Goal: Transaction & Acquisition: Purchase product/service

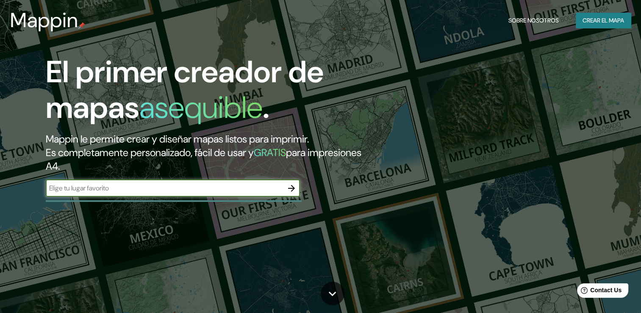
click at [600, 19] on font "Crear el mapa" at bounding box center [602, 20] width 41 height 11
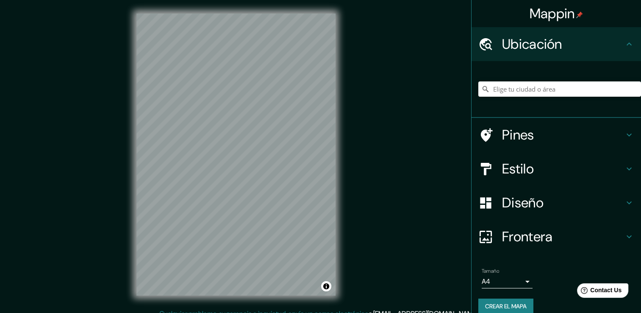
click at [533, 182] on div "Estilo" at bounding box center [555, 169] width 169 height 34
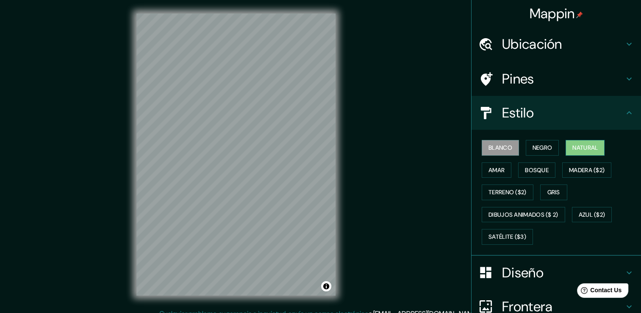
click at [586, 150] on font "Natural" at bounding box center [584, 147] width 25 height 11
click at [525, 170] on font "Bosque" at bounding box center [537, 170] width 24 height 11
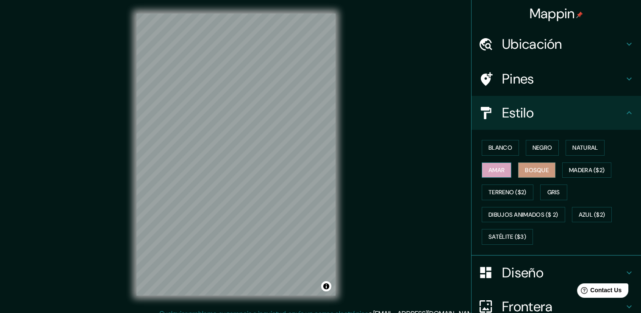
click at [488, 174] on button "Amar" at bounding box center [496, 170] width 30 height 16
click at [540, 150] on font "Negro" at bounding box center [542, 147] width 20 height 11
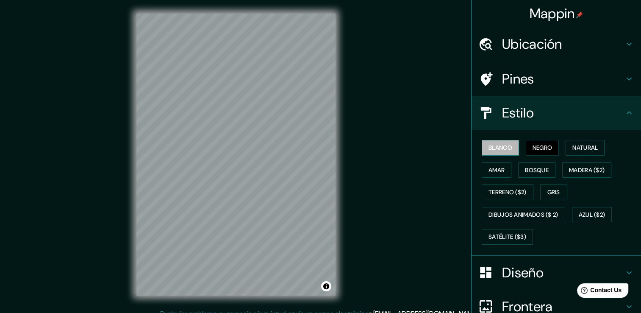
click at [498, 144] on font "Blanco" at bounding box center [500, 147] width 24 height 11
click at [582, 149] on font "Natural" at bounding box center [584, 147] width 25 height 11
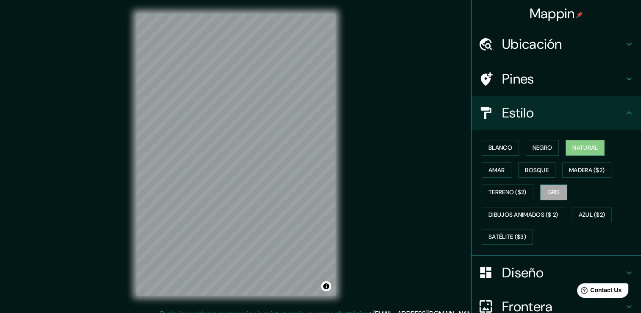
click at [550, 191] on font "Gris" at bounding box center [553, 192] width 13 height 11
click at [508, 193] on font "Terreno ($2)" at bounding box center [507, 192] width 38 height 11
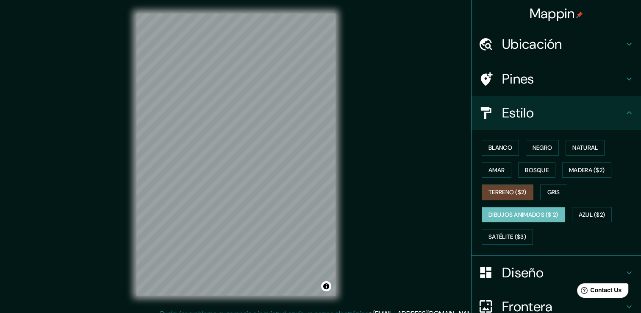
click at [532, 209] on font "Dibujos animados ($ 2)" at bounding box center [523, 214] width 70 height 11
drag, startPoint x: 581, startPoint y: 218, endPoint x: 578, endPoint y: 221, distance: 4.6
click at [581, 219] on button "Azul ($2)" at bounding box center [592, 215] width 40 height 16
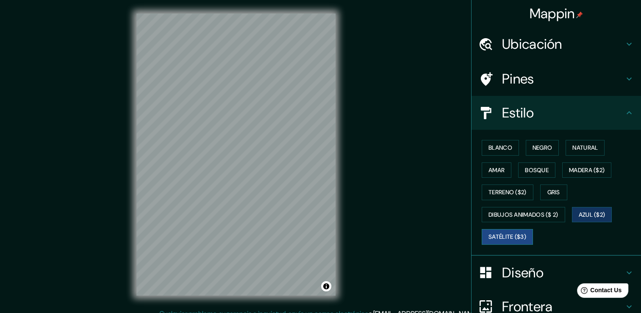
click at [497, 239] on font "Satélite ($3)" at bounding box center [507, 236] width 38 height 11
click at [574, 149] on font "Natural" at bounding box center [584, 147] width 25 height 11
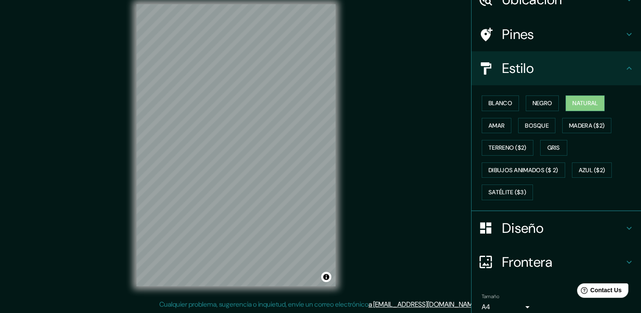
scroll to position [79, 0]
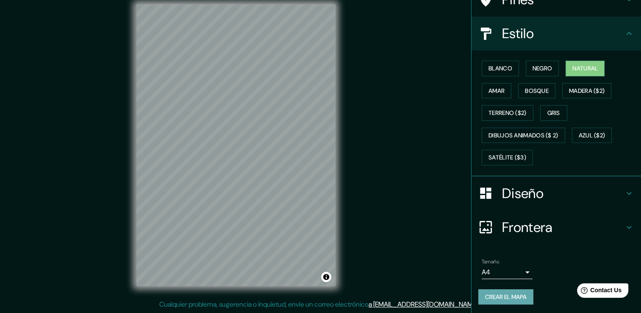
click at [504, 298] on font "Crear el mapa" at bounding box center [505, 296] width 41 height 11
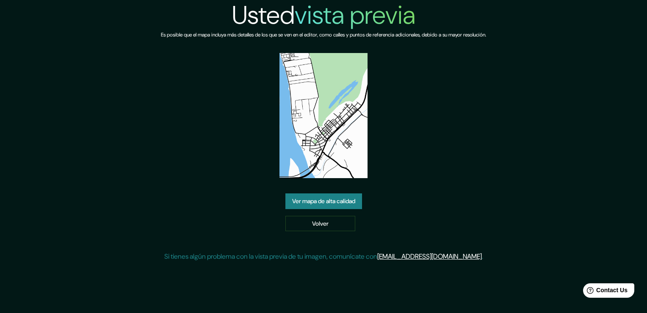
click at [351, 206] on link "Ver mapa de alta calidad" at bounding box center [323, 201] width 77 height 16
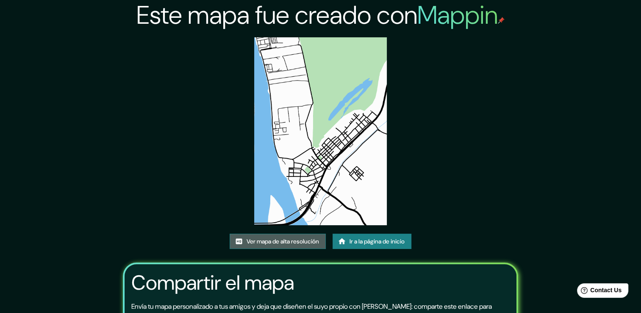
click at [290, 242] on font "Ver mapa de alta resolución" at bounding box center [282, 241] width 72 height 11
